Goal: Find specific page/section: Find specific page/section

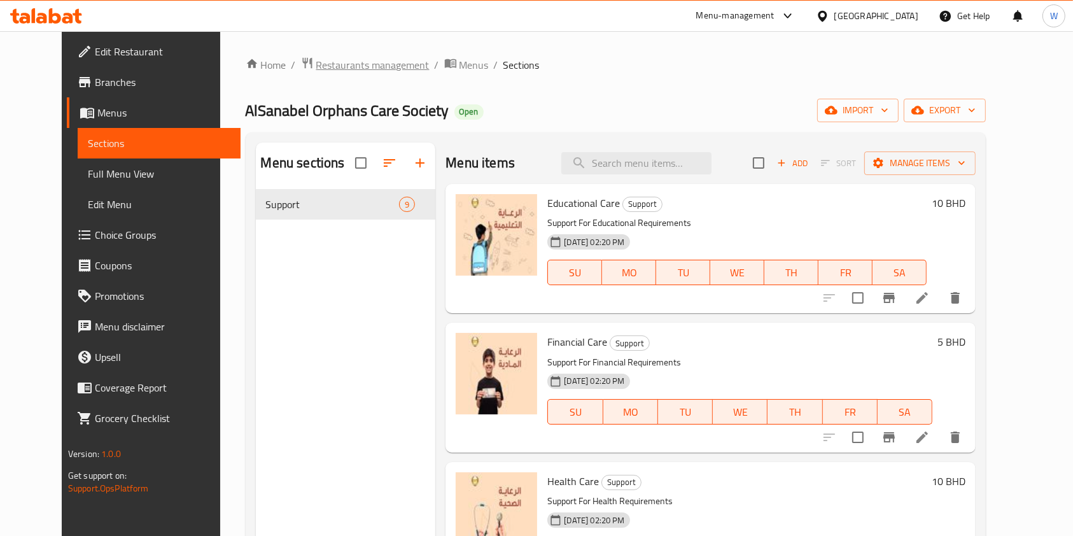
drag, startPoint x: 322, startPoint y: 50, endPoint x: 326, endPoint y: 60, distance: 10.5
click at [322, 50] on div "Home / Restaurants management / Menus / Sections AlSanabel Orphans Care Society…" at bounding box center [616, 372] width 792 height 683
click at [328, 66] on span "Restaurants management" at bounding box center [372, 64] width 113 height 15
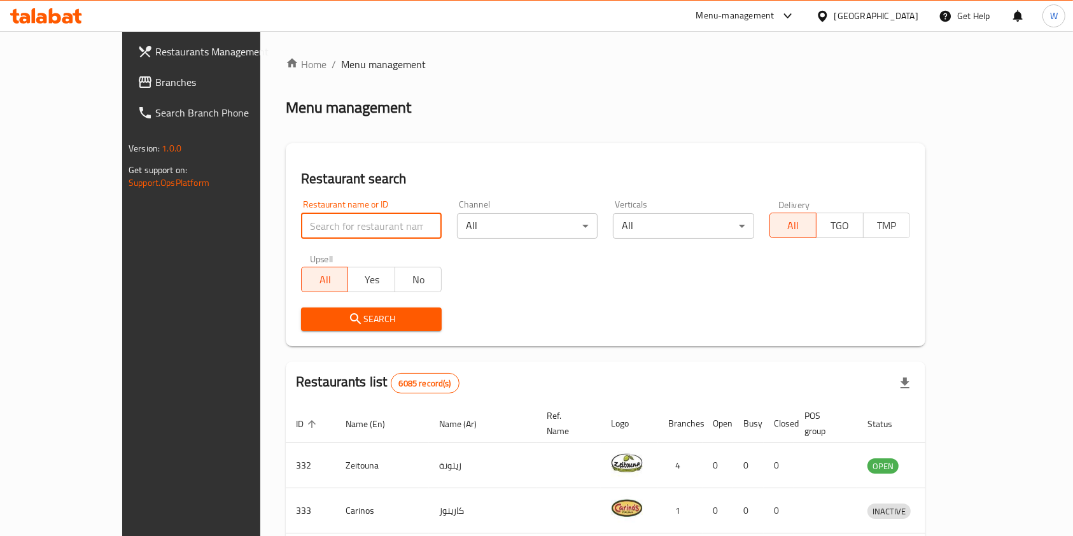
click at [340, 220] on input "search" at bounding box center [371, 225] width 141 height 25
click at [340, 221] on input "search" at bounding box center [371, 225] width 141 height 25
type input "umami"
click button "Search" at bounding box center [371, 320] width 141 height 24
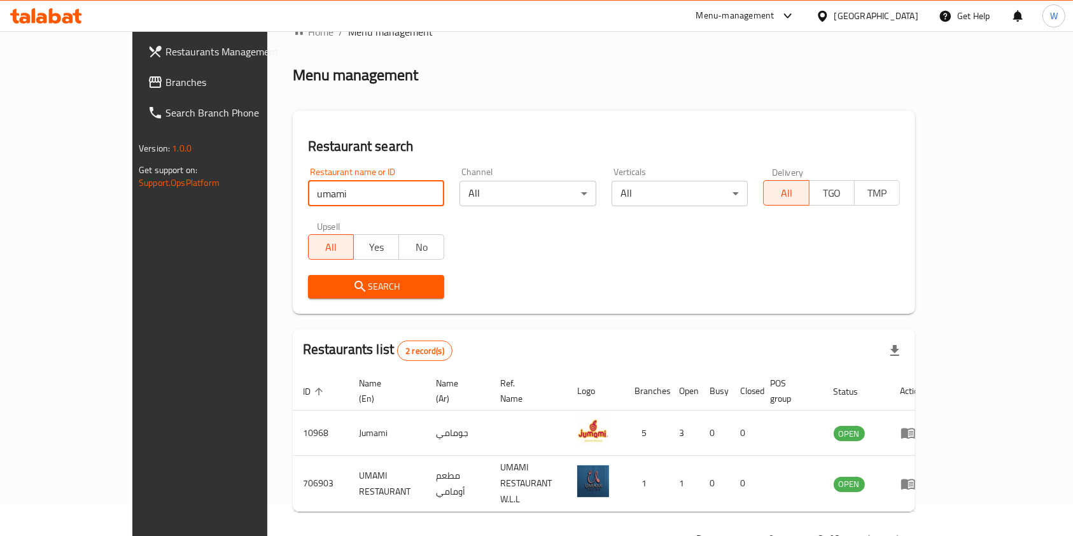
scroll to position [51, 0]
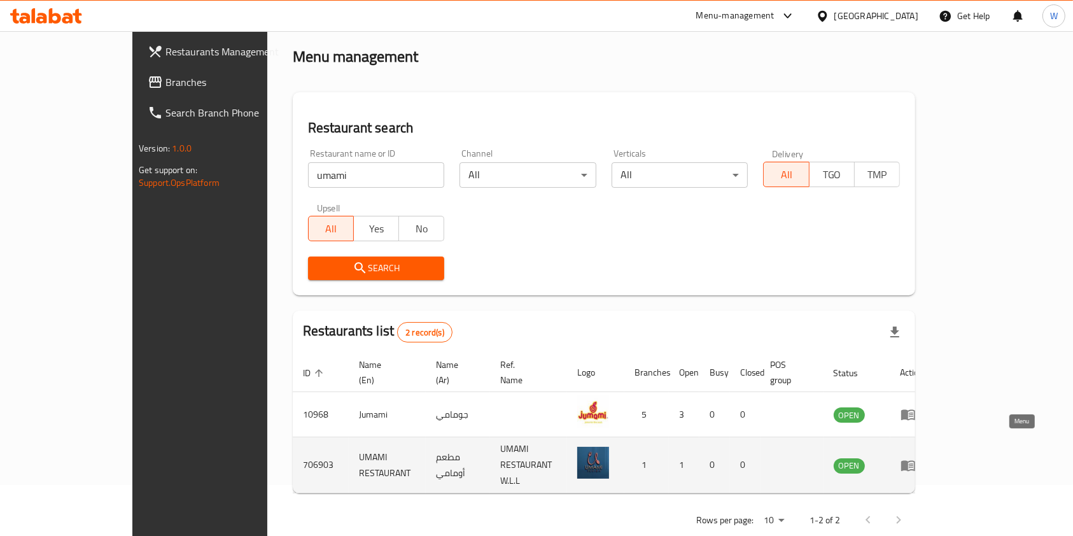
click at [924, 458] on link "enhanced table" at bounding box center [913, 465] width 24 height 15
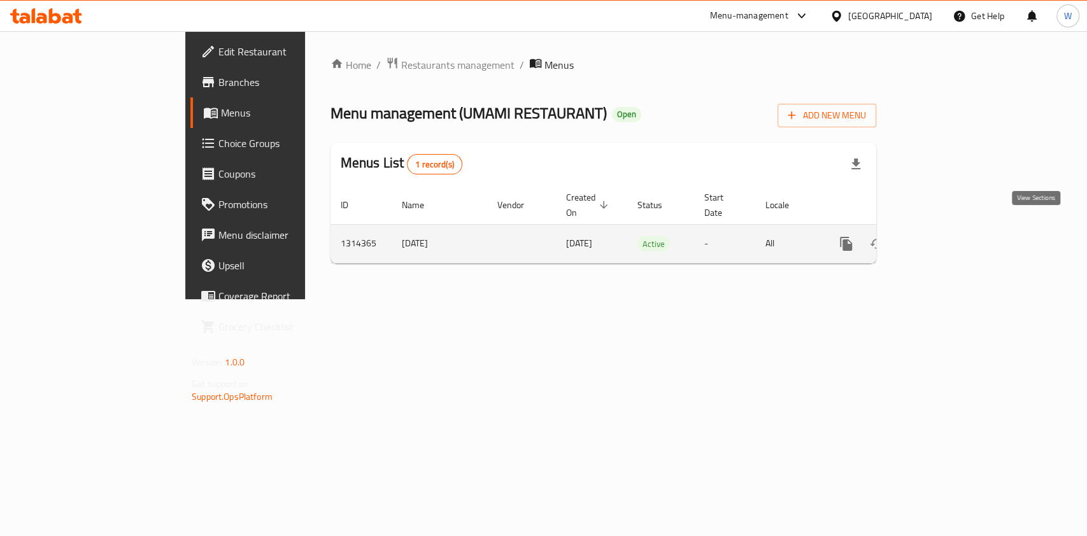
click at [953, 230] on link "enhanced table" at bounding box center [938, 244] width 31 height 31
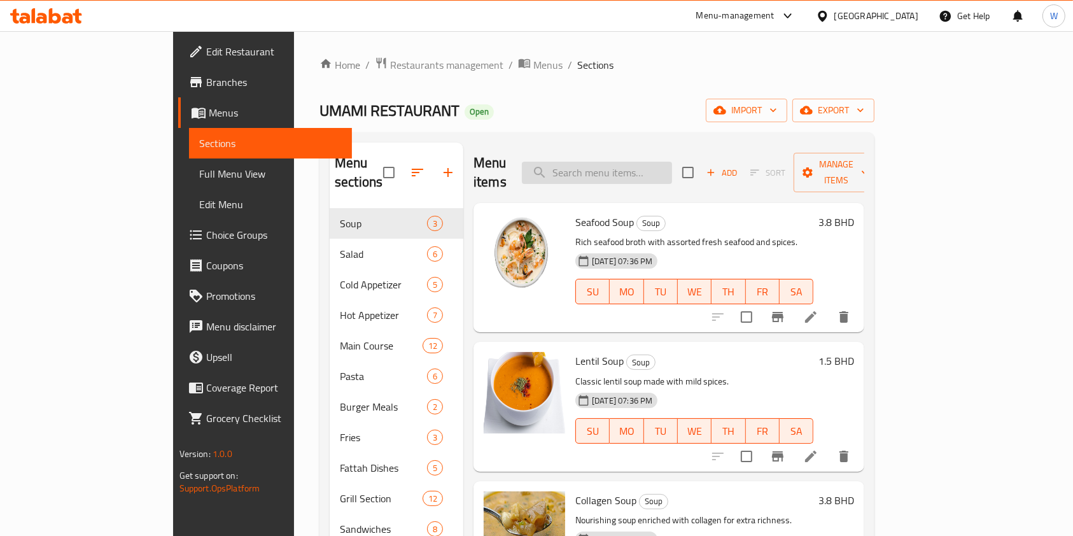
click at [671, 162] on input "search" at bounding box center [597, 173] width 150 height 22
paste input "Fettuccine [PERSON_NAME] with chicken"
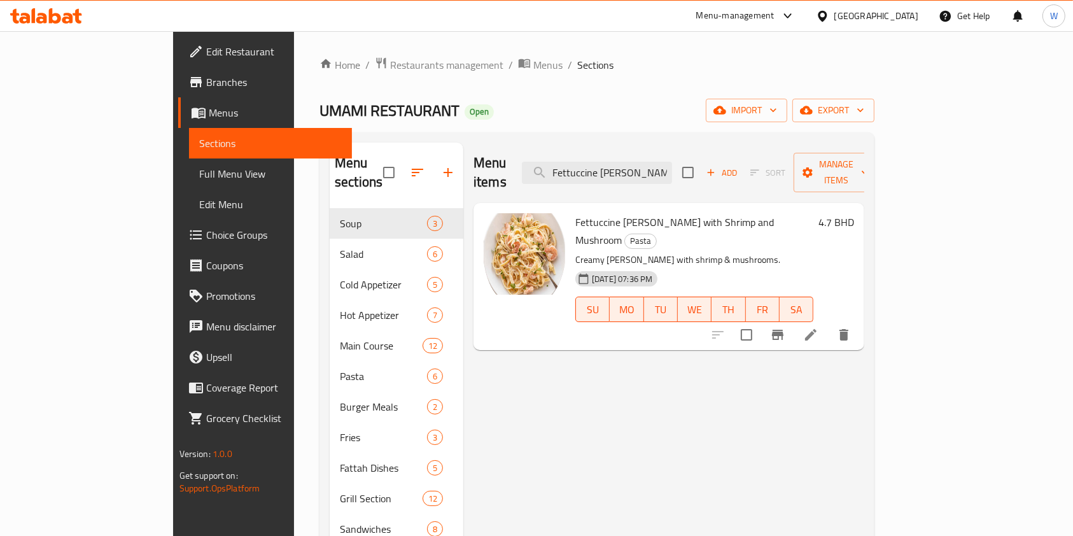
type input "Fettuccine [PERSON_NAME]"
